Goal: Task Accomplishment & Management: Manage account settings

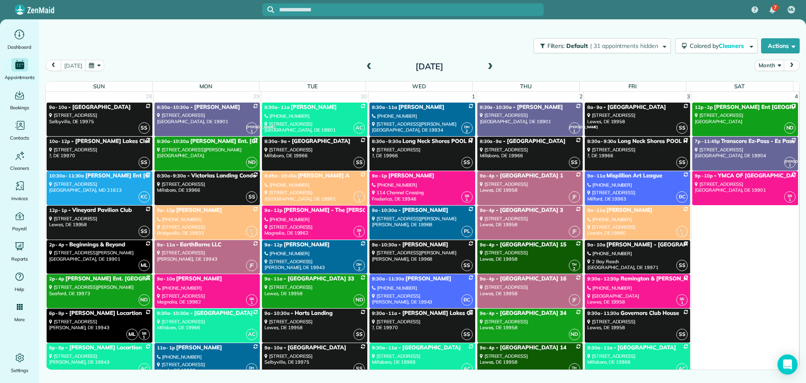
scroll to position [2478, 0]
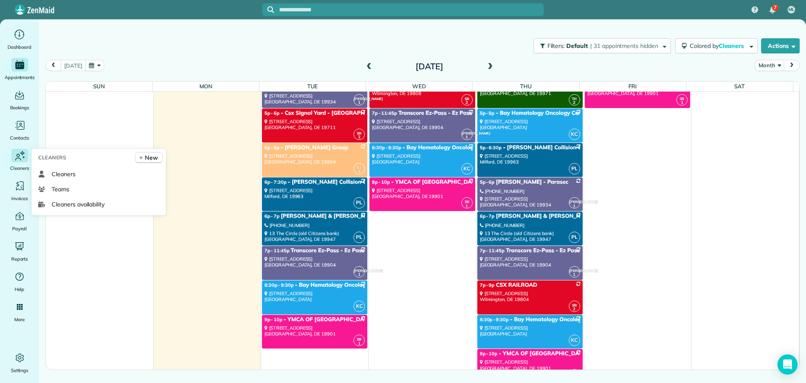
click at [16, 161] on icon "Main" at bounding box center [19, 155] width 13 height 13
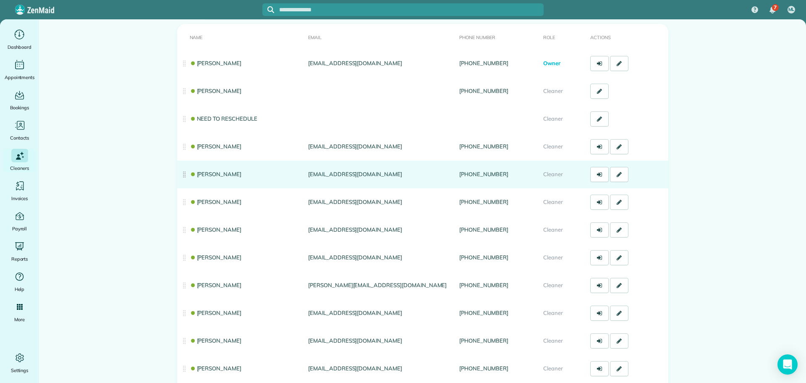
scroll to position [84, 0]
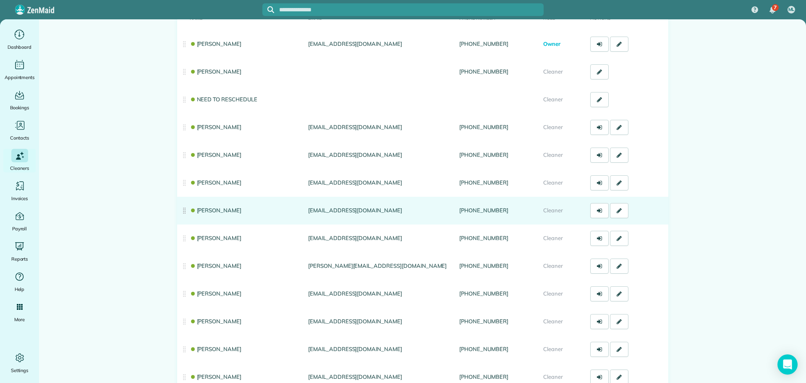
click at [220, 211] on link "[PERSON_NAME]" at bounding box center [216, 210] width 52 height 7
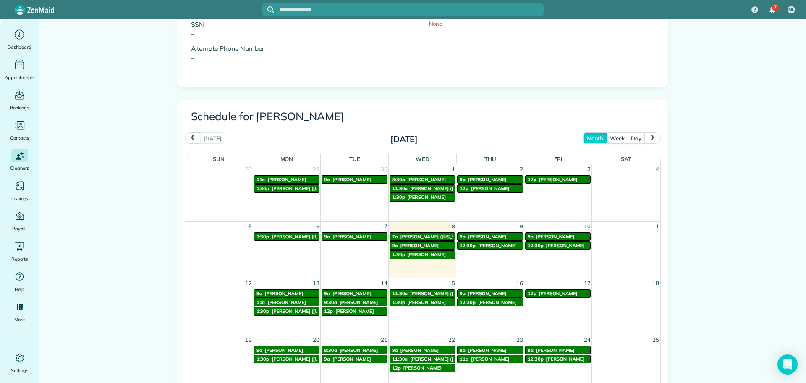
scroll to position [336, 0]
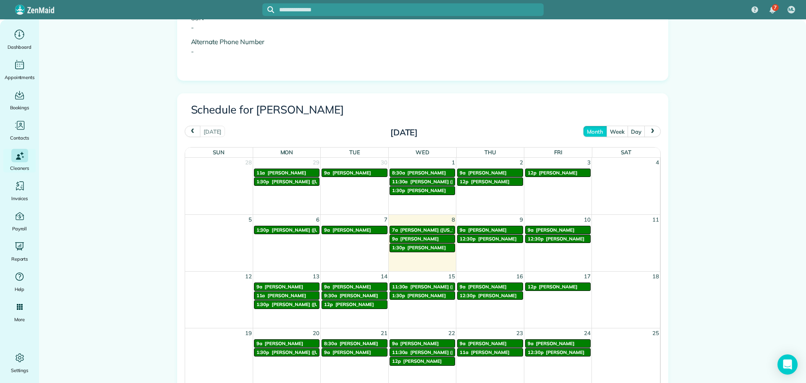
click at [349, 231] on span "[PERSON_NAME]" at bounding box center [352, 230] width 39 height 6
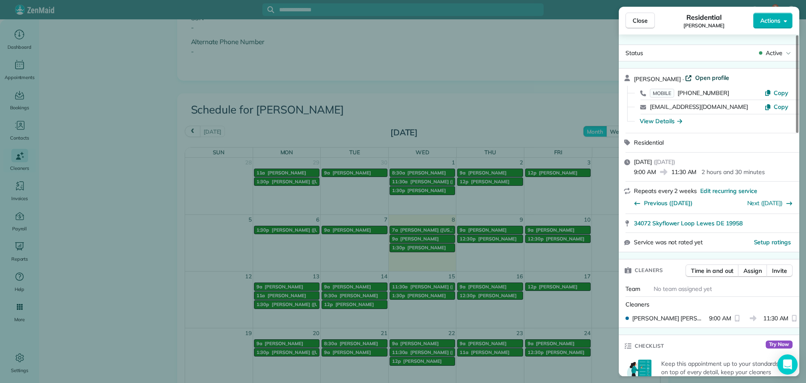
click at [712, 75] on span "Open profile" at bounding box center [712, 77] width 34 height 8
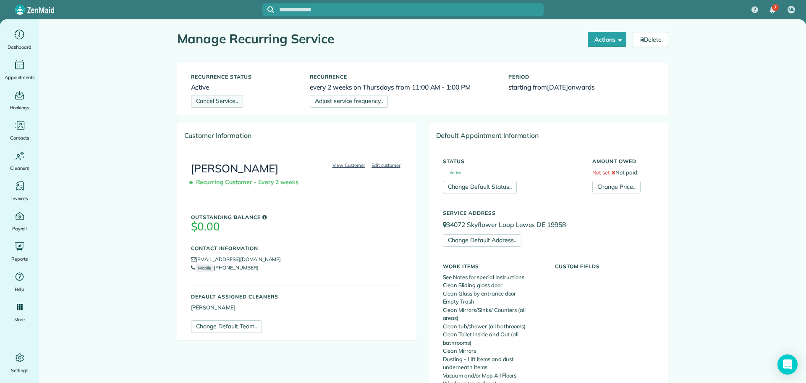
click at [219, 102] on link "Cancel Service.." at bounding box center [217, 101] width 52 height 13
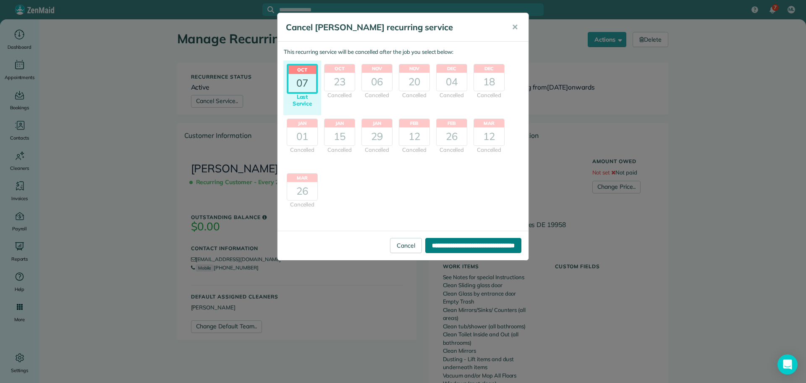
click at [451, 246] on input "**********" at bounding box center [473, 245] width 96 height 15
